Goal: Transaction & Acquisition: Purchase product/service

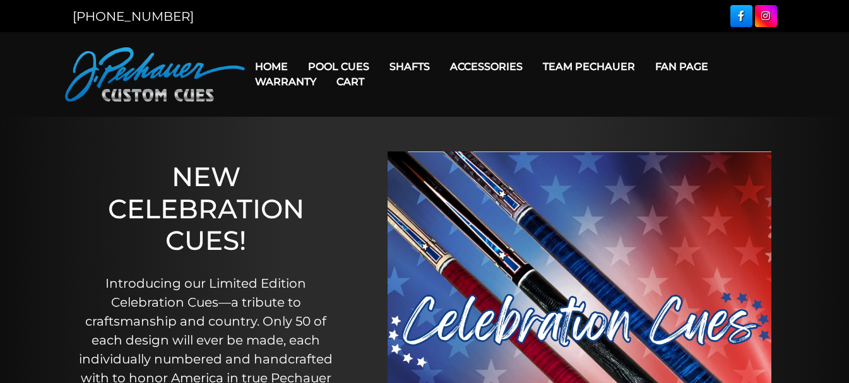
click at [340, 67] on link "Cart" at bounding box center [350, 82] width 48 height 32
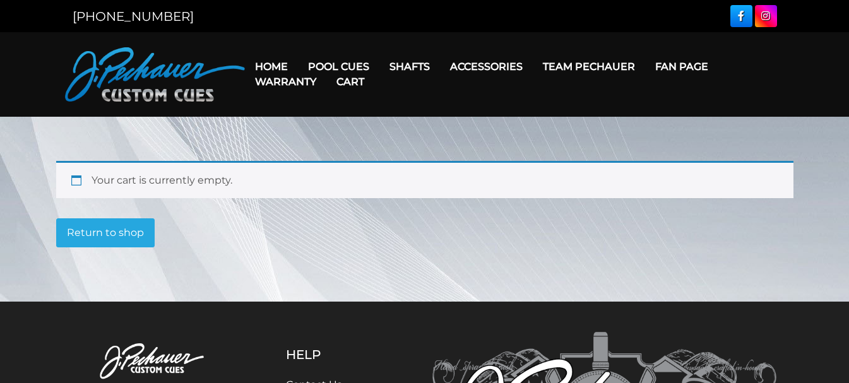
click at [321, 67] on link "Warranty" at bounding box center [285, 82] width 81 height 32
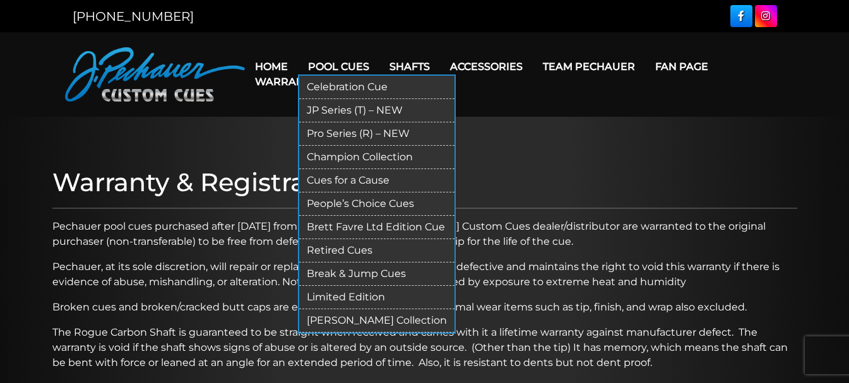
click at [335, 107] on link "JP Series (T) – NEW" at bounding box center [376, 110] width 155 height 23
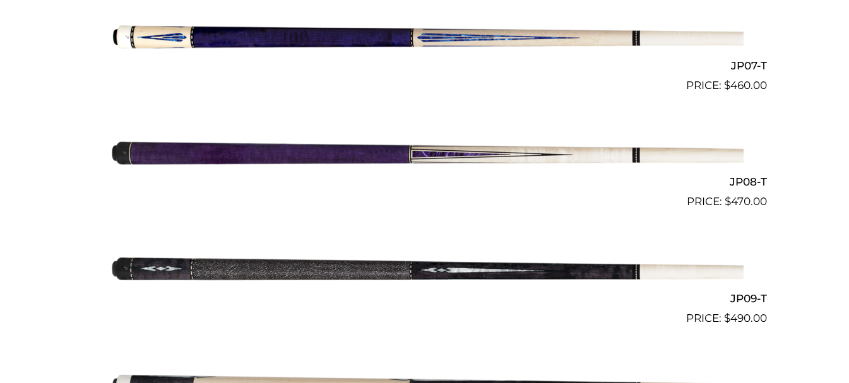
scroll to position [1102, 0]
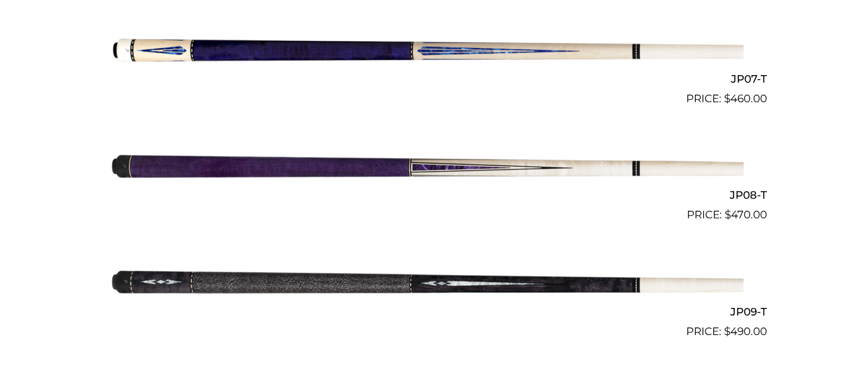
click at [733, 309] on h2 "JP09-T" at bounding box center [425, 311] width 684 height 23
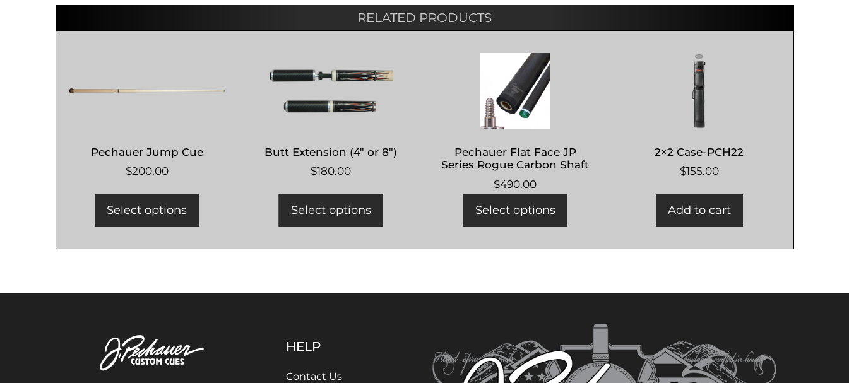
scroll to position [962, 0]
